Goal: Task Accomplishment & Management: Manage account settings

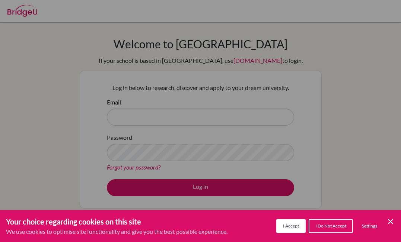
click at [391, 221] on icon "Cookie Control Close Icon" at bounding box center [390, 221] width 9 height 9
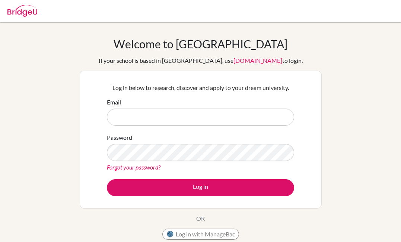
click at [224, 235] on button "Log in with ManageBac" at bounding box center [200, 234] width 77 height 11
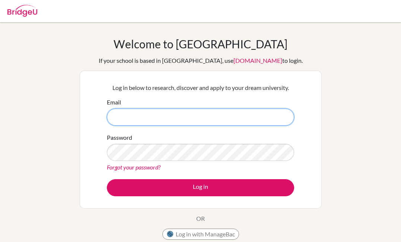
click at [155, 115] on input "Email" at bounding box center [200, 117] width 187 height 17
type input "d"
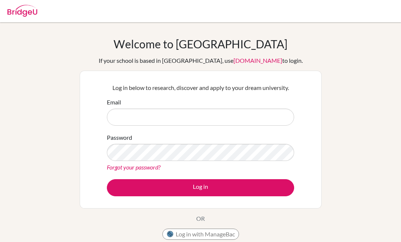
click at [81, 105] on div "Log in below to research, discover and apply to your dream university. Email Pa…" at bounding box center [201, 140] width 242 height 138
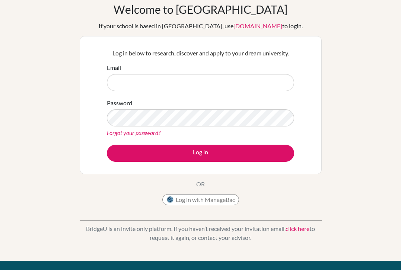
scroll to position [35, 0]
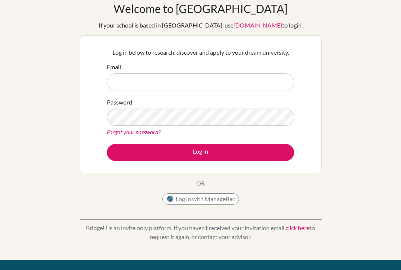
click at [207, 201] on button "Log in with ManageBac" at bounding box center [200, 198] width 77 height 11
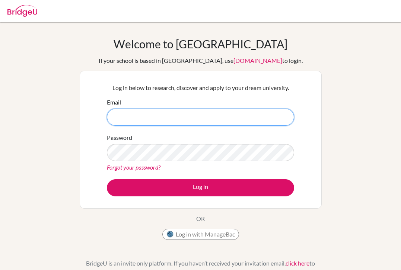
click at [174, 119] on input "Email" at bounding box center [200, 117] width 187 height 17
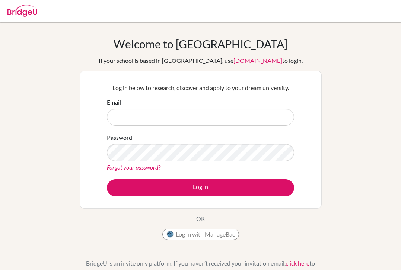
click at [201, 234] on button "Log in with ManageBac" at bounding box center [200, 234] width 77 height 11
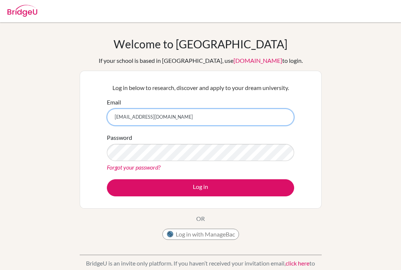
type input "[EMAIL_ADDRESS][DOMAIN_NAME]"
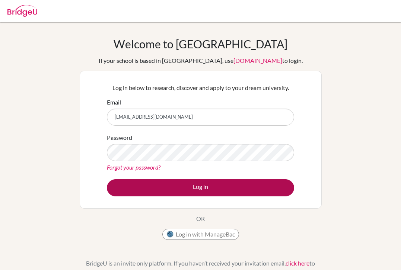
click at [137, 188] on button "Log in" at bounding box center [200, 187] width 187 height 17
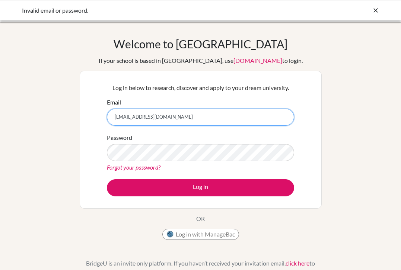
drag, startPoint x: 183, startPoint y: 116, endPoint x: 87, endPoint y: 116, distance: 96.4
click at [87, 116] on div "Log in below to research, discover and apply to your dream university. Email di…" at bounding box center [201, 140] width 242 height 138
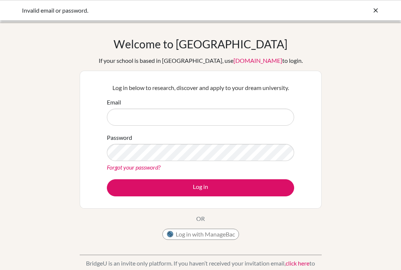
click at [31, 179] on div "Welcome to BridgeU If your school is based in China, use app.bridge-u.com.cn to…" at bounding box center [200, 158] width 401 height 243
click at [214, 233] on button "Log in with ManageBac" at bounding box center [200, 234] width 77 height 11
